Goal: Transaction & Acquisition: Book appointment/travel/reservation

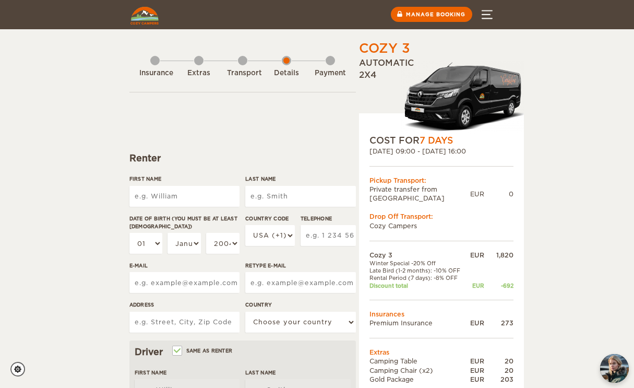
click at [199, 66] on div "Extras" at bounding box center [198, 71] width 9 height 42
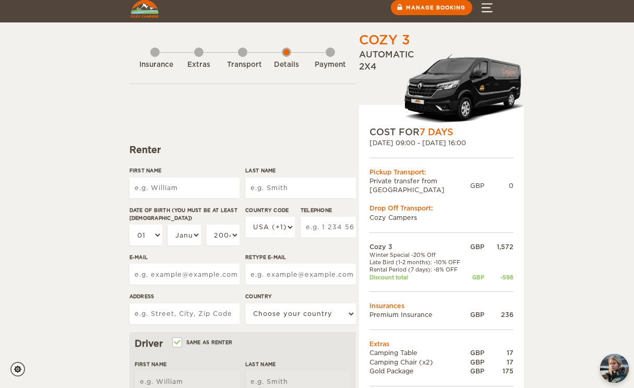
scroll to position [9, 0]
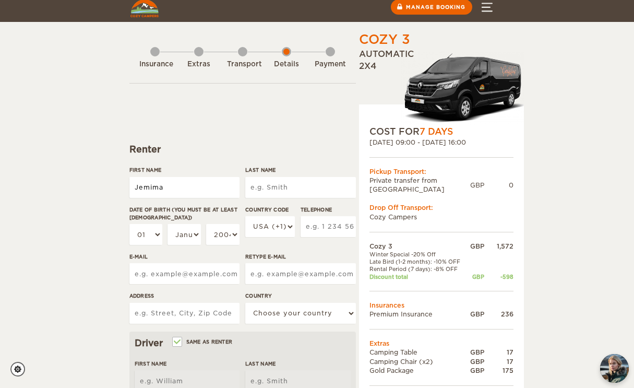
type input "Jemima"
type input "Walton"
select select "16"
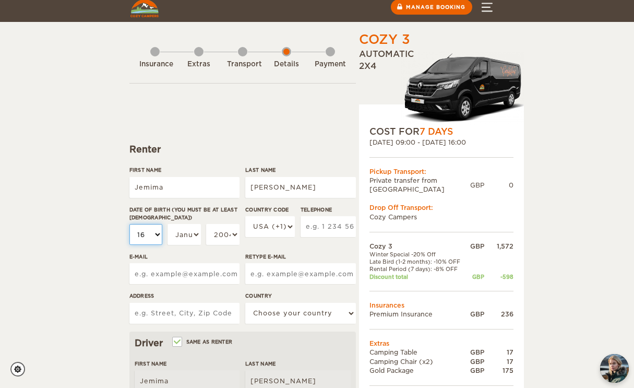
select select "16"
select select "05"
select select "2001"
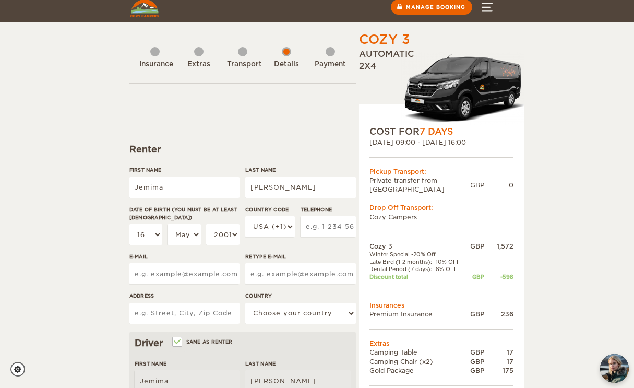
click at [265, 245] on div "Country Code USA (+1) UK (+44) Germany (+49) Algeria (+213) Andorra (+376) Ango…" at bounding box center [270, 230] width 50 height 48
select select "44"
click at [314, 233] on input "Telephone" at bounding box center [328, 226] width 55 height 21
type input "7456799871"
type input "jemimawalton@me.com"
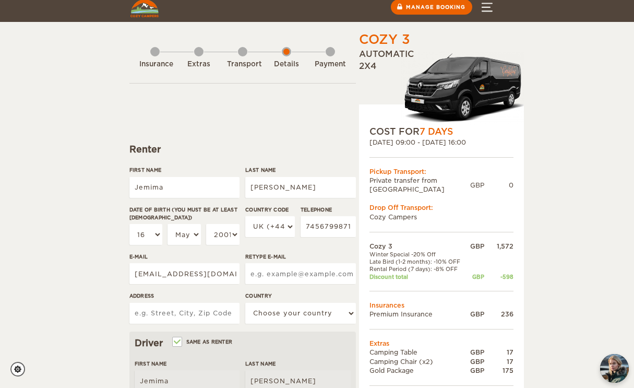
type input "jemimawalton@me.com"
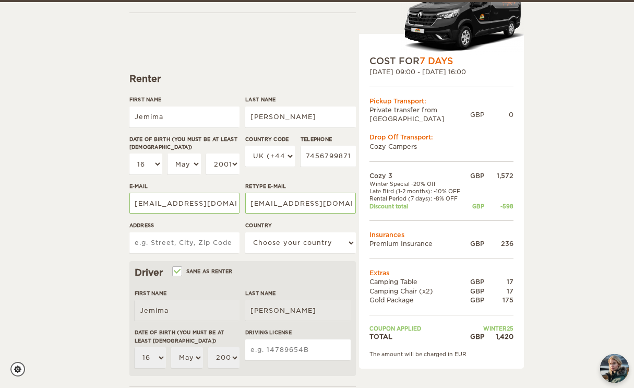
scroll to position [82, 0]
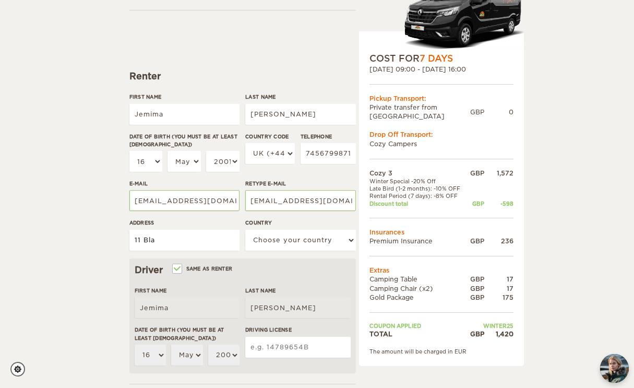
type input "34 St Catherines Road"
select select "221"
click at [176, 245] on input "11 Blac" at bounding box center [184, 240] width 110 height 21
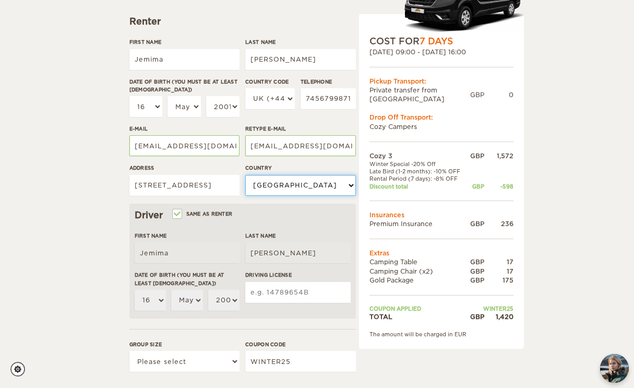
scroll to position [140, 0]
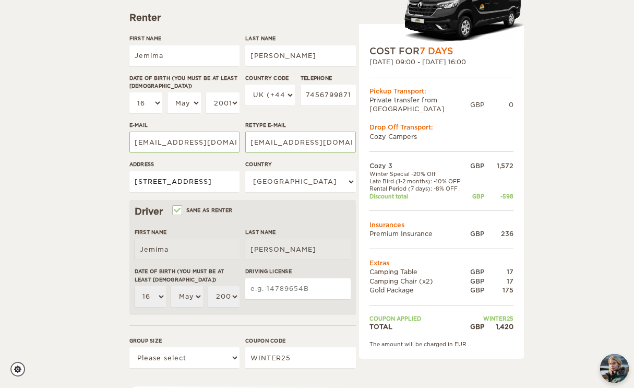
click at [220, 182] on input "11 Blackness Avenue" at bounding box center [184, 181] width 110 height 21
type input "11 Blackness Avenue, Dundee DD21ET"
click at [295, 217] on div "Driver Same as renter First Name Jemima Last Name Walton Date of birth (You mus…" at bounding box center [242, 257] width 227 height 115
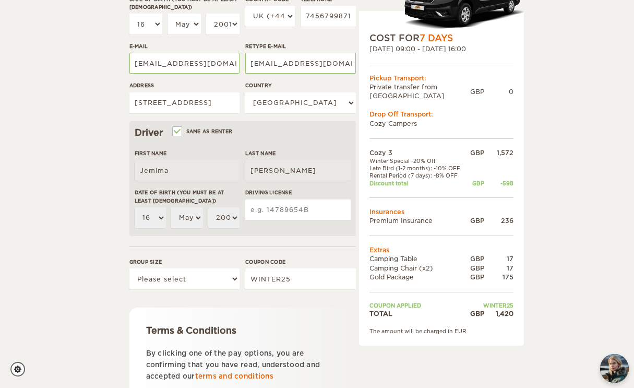
scroll to position [223, 0]
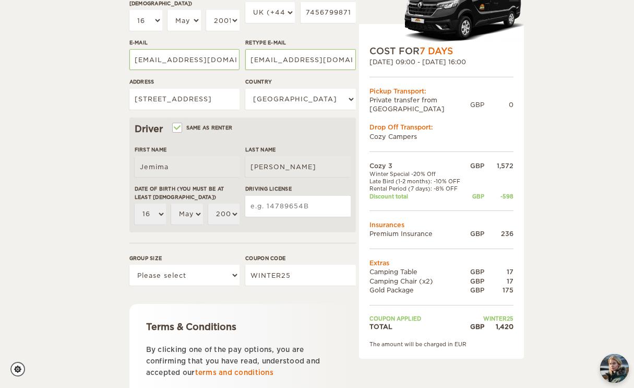
click at [280, 198] on input "Driving License" at bounding box center [297, 206] width 105 height 21
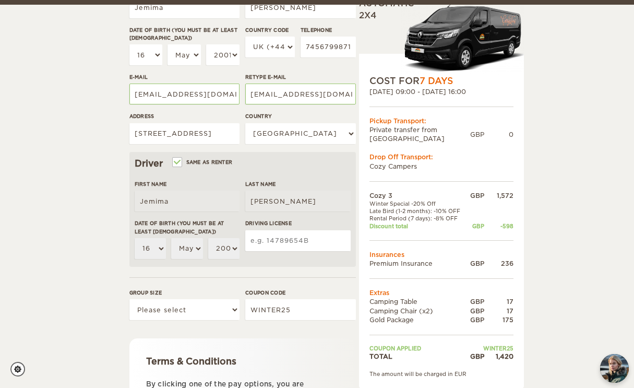
scroll to position [194, 0]
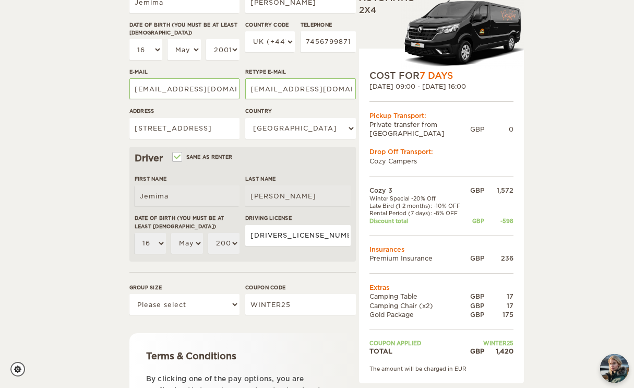
type input "WALTO055161JF9US 71"
click at [253, 273] on form "Renter First Name Jemima Last Name Walton Date of birth (You must be at least 2…" at bounding box center [242, 225] width 227 height 655
select select "2"
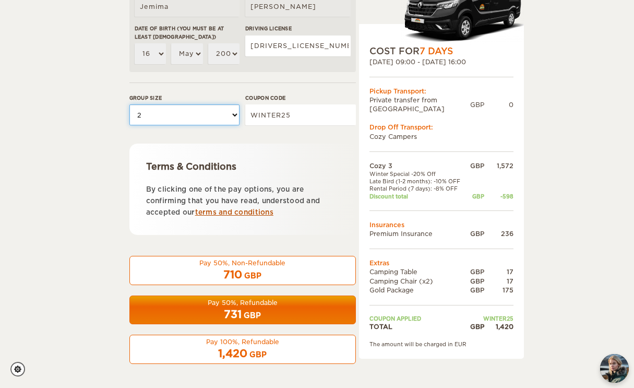
scroll to position [383, 0]
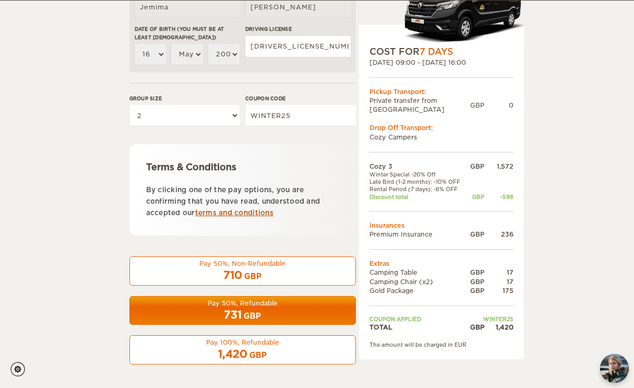
click at [248, 210] on link "terms and conditions" at bounding box center [234, 213] width 78 height 8
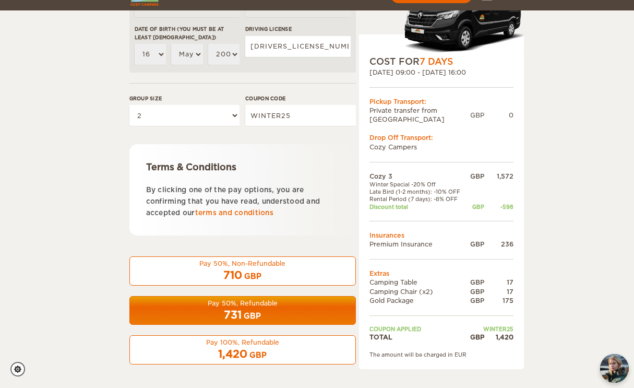
click at [287, 309] on div "731 GBP" at bounding box center [242, 314] width 213 height 15
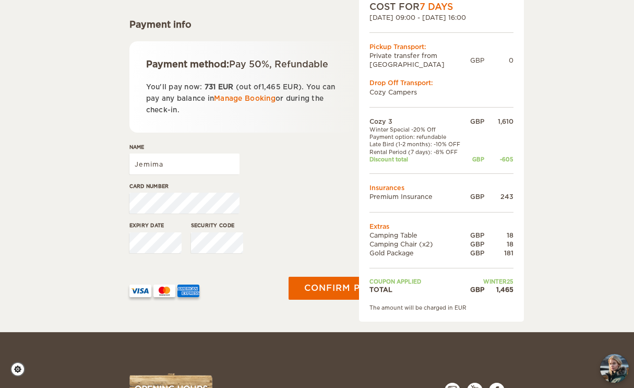
scroll to position [135, 0]
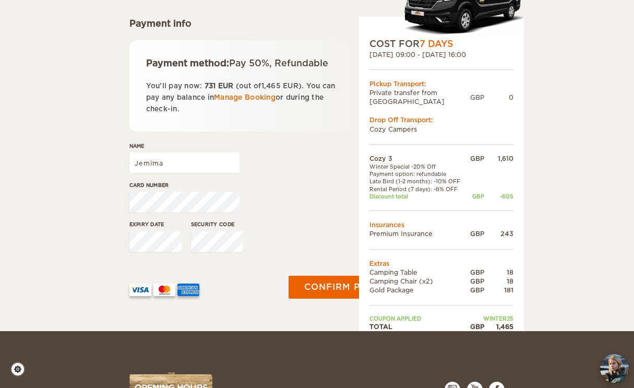
click at [192, 220] on div "Card number" at bounding box center [184, 200] width 110 height 39
click at [290, 299] on button "Confirm payment" at bounding box center [353, 286] width 132 height 23
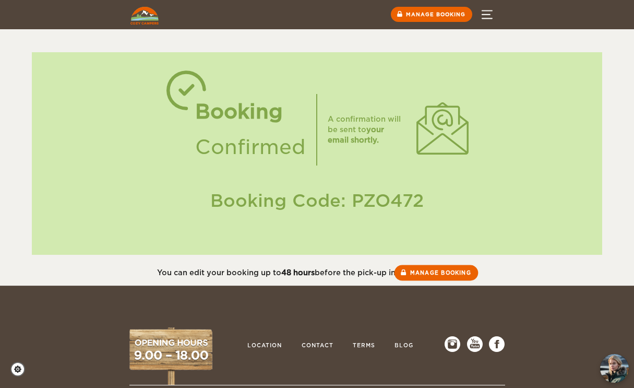
click at [422, 271] on link "Manage booking" at bounding box center [437, 273] width 84 height 16
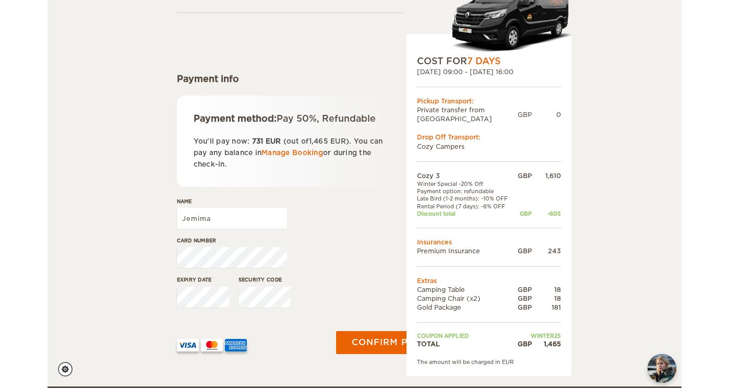
scroll to position [80, 0]
